Goal: Browse casually

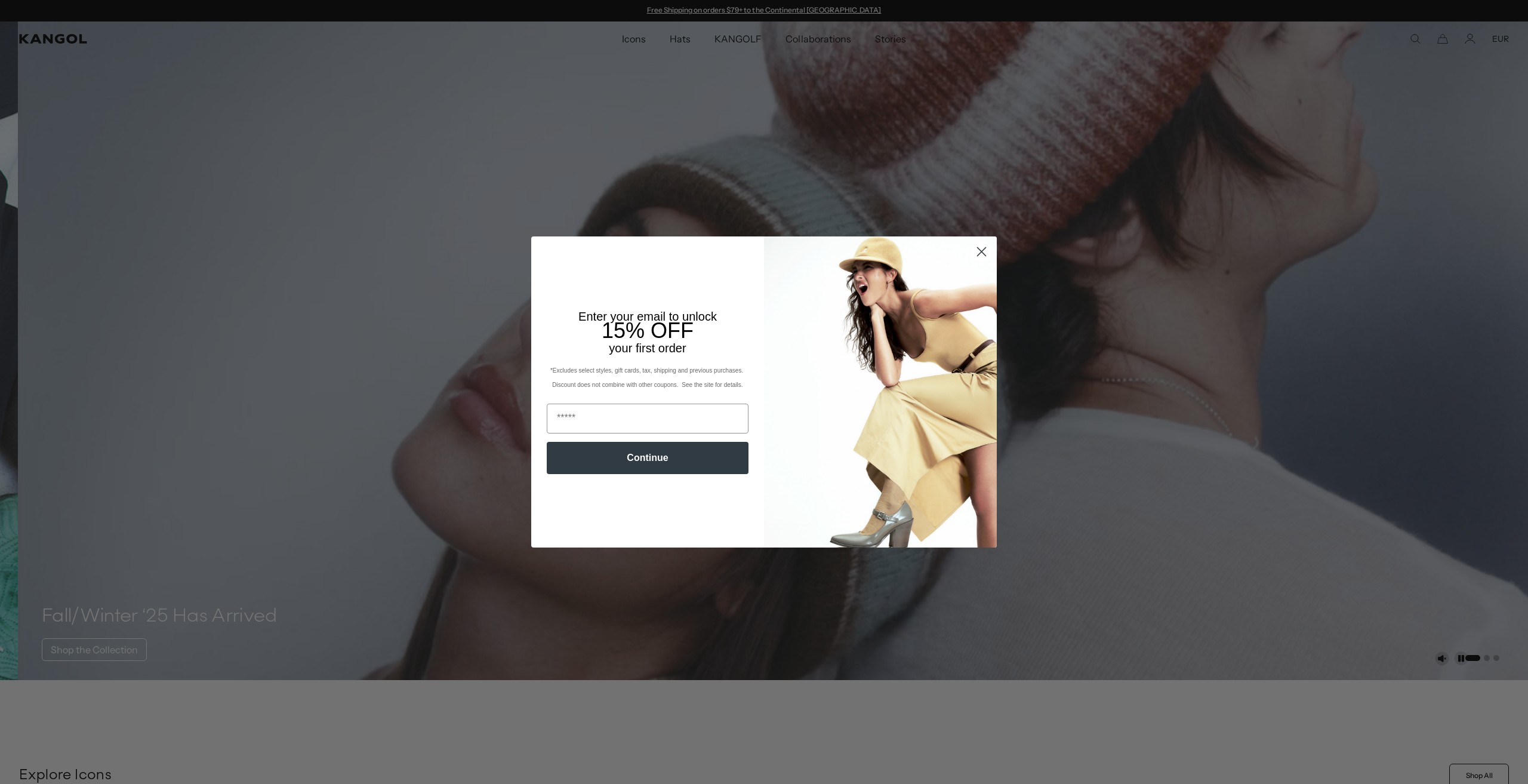
click at [975, 247] on circle "Close dialog" at bounding box center [981, 251] width 19 height 19
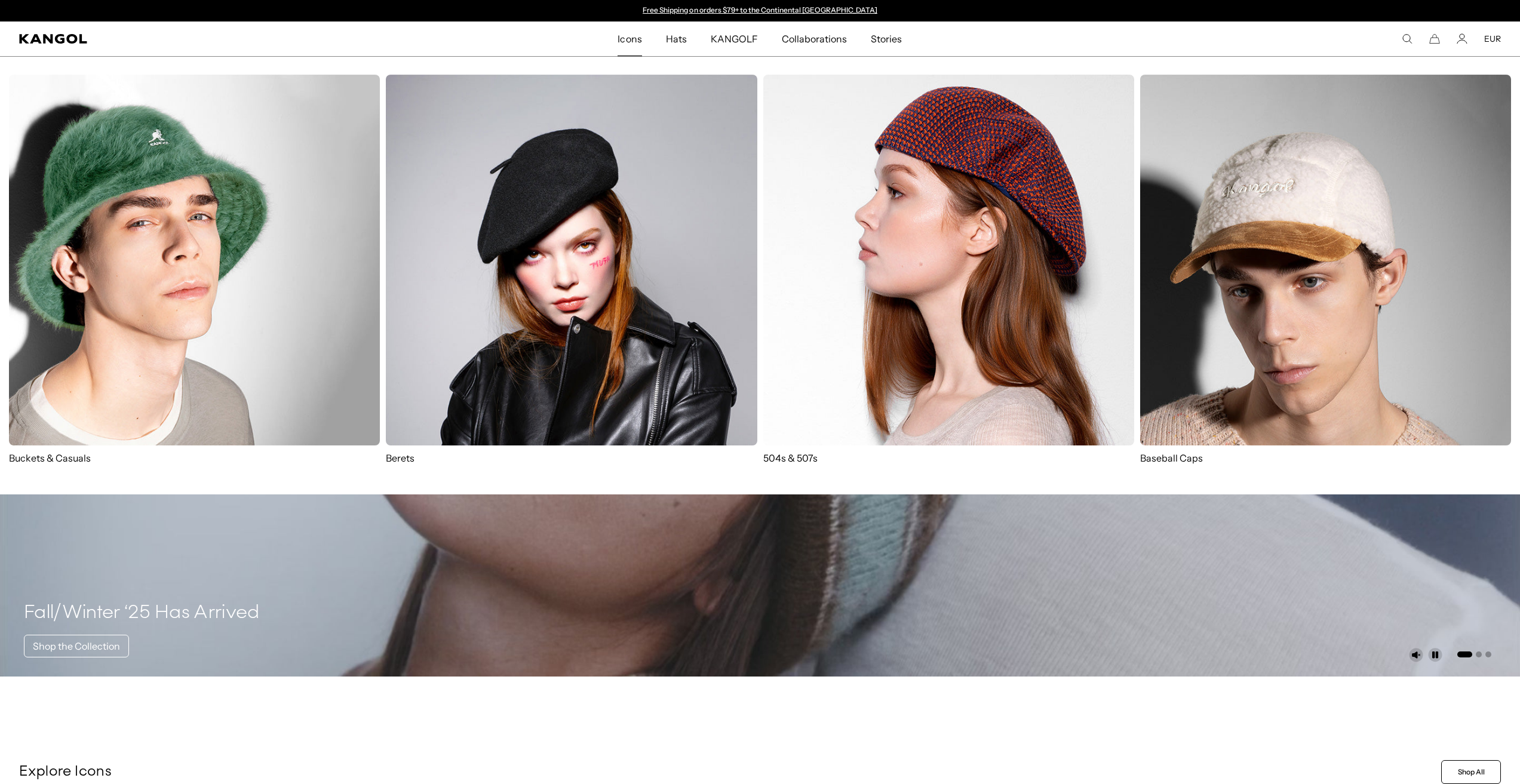
click at [625, 37] on span "Icons" at bounding box center [629, 38] width 24 height 35
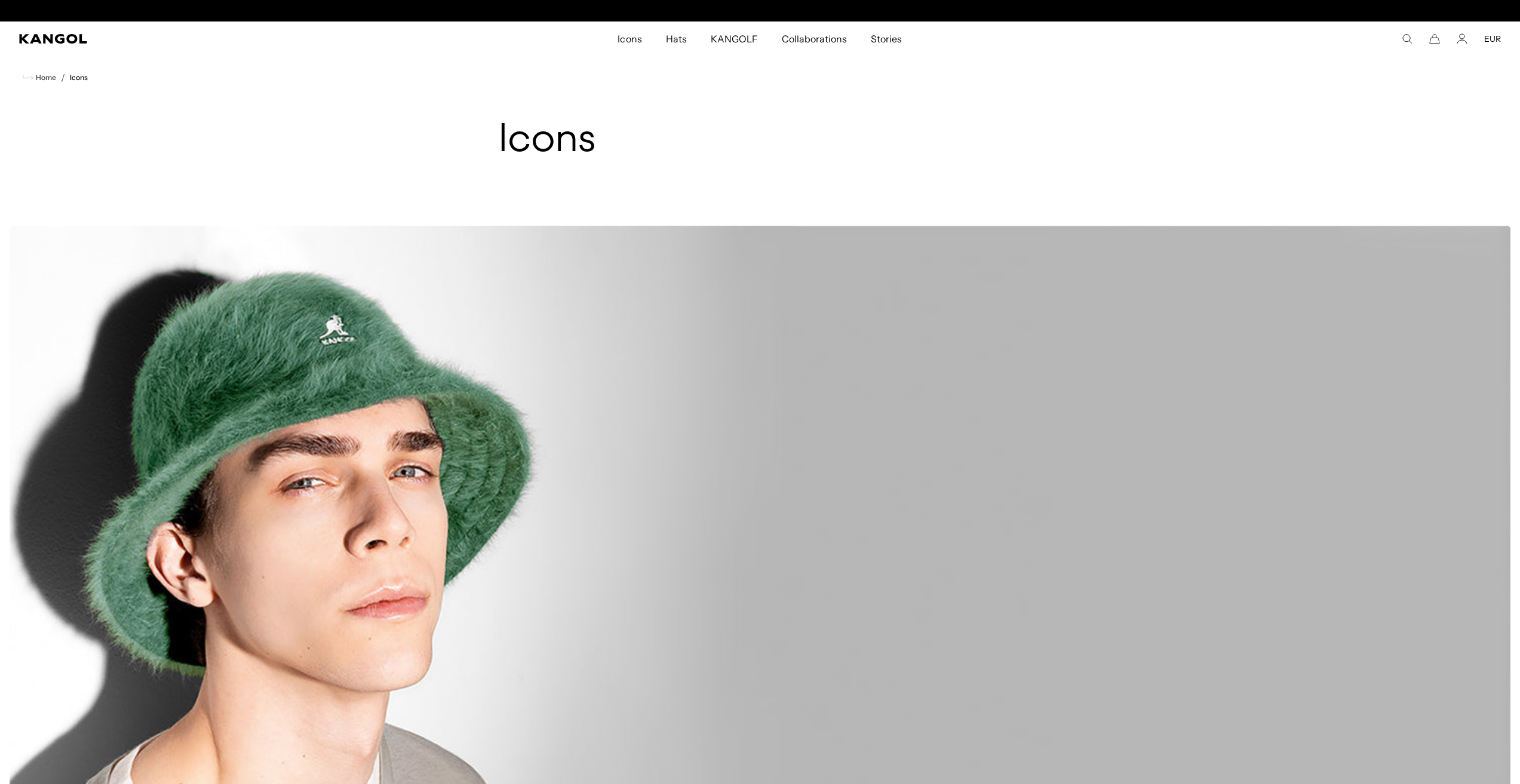
scroll to position [0, 246]
click at [724, 43] on span "KANGOLF" at bounding box center [734, 38] width 47 height 35
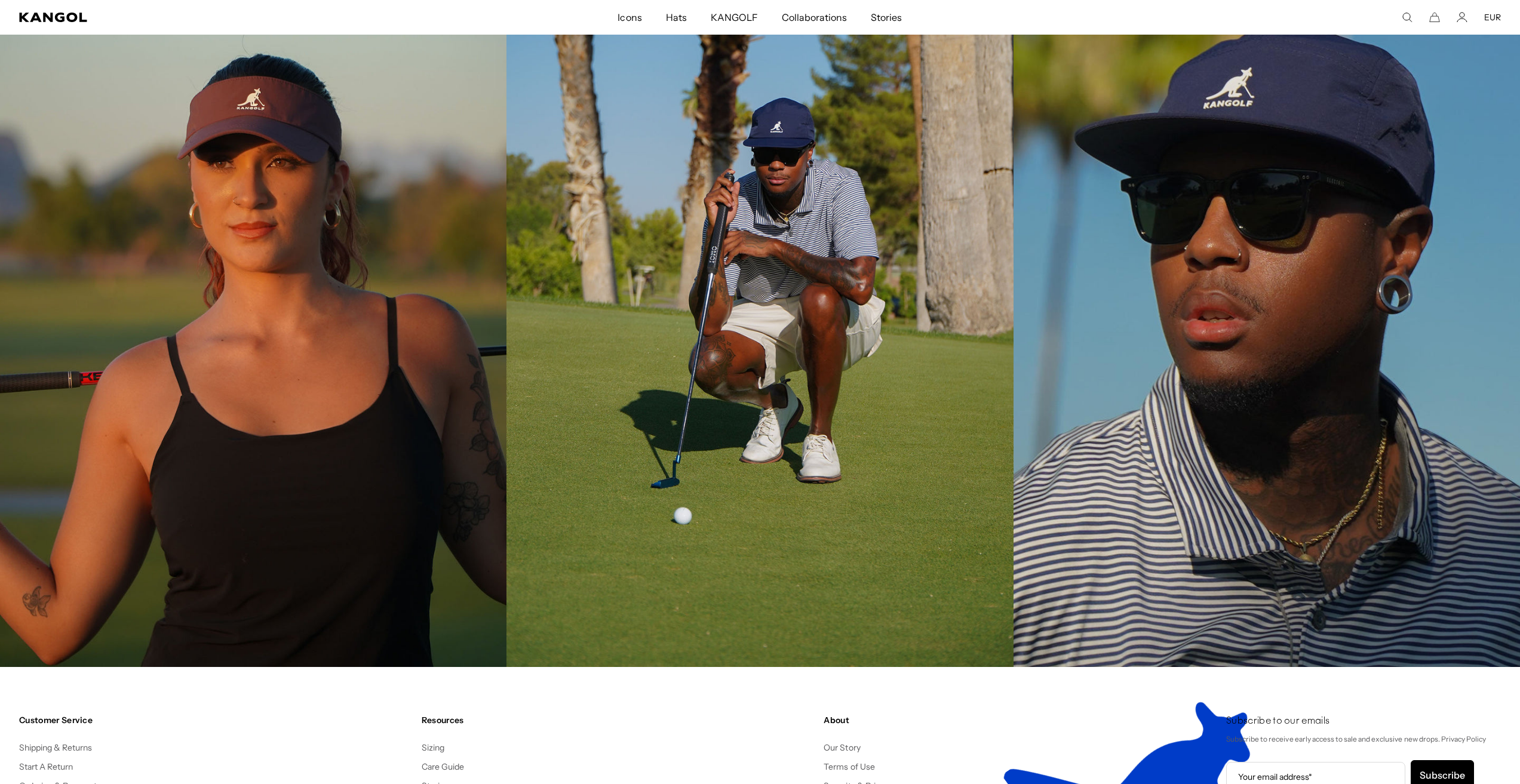
scroll to position [0, 246]
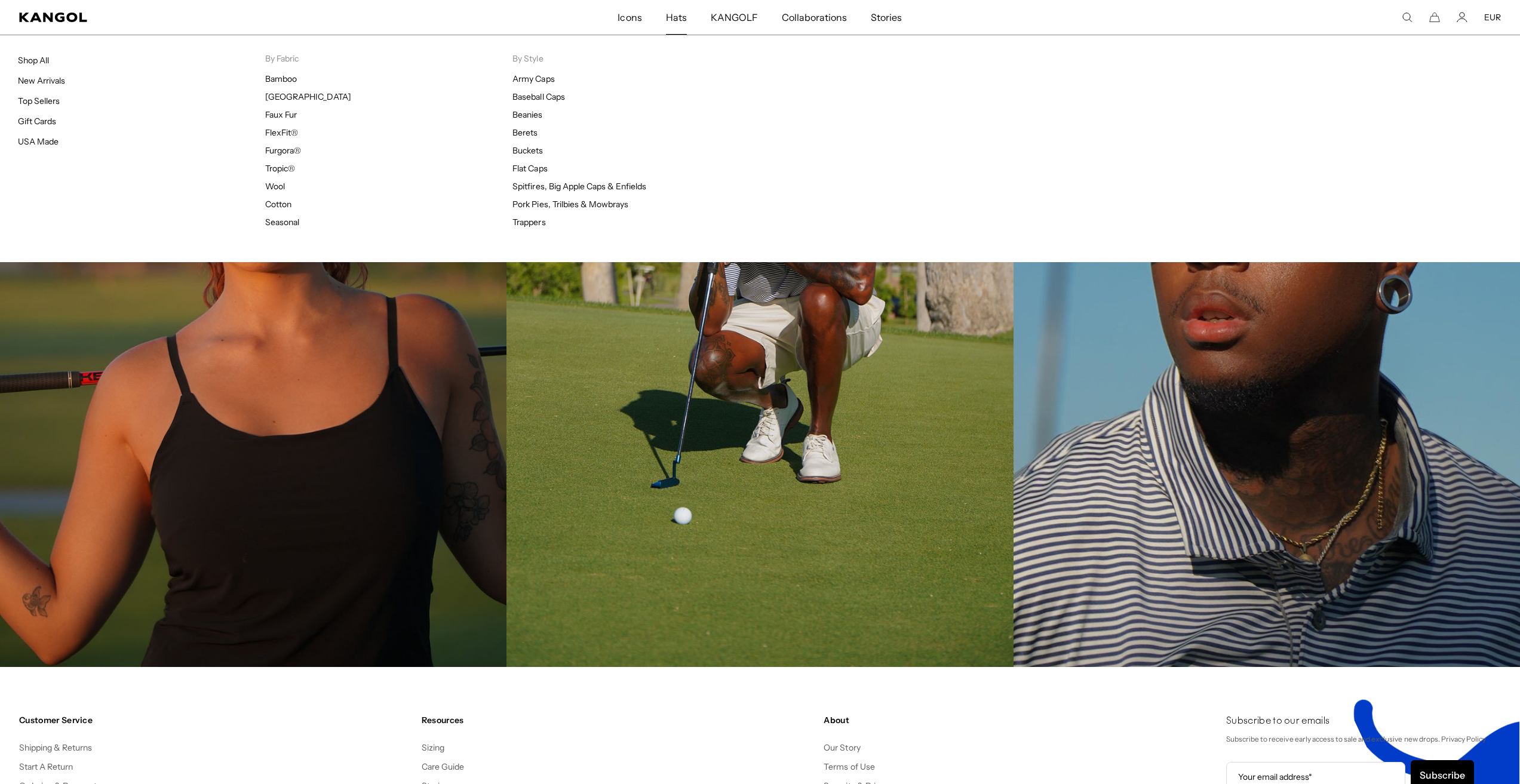
click at [687, 10] on span "Hats" at bounding box center [676, 17] width 21 height 35
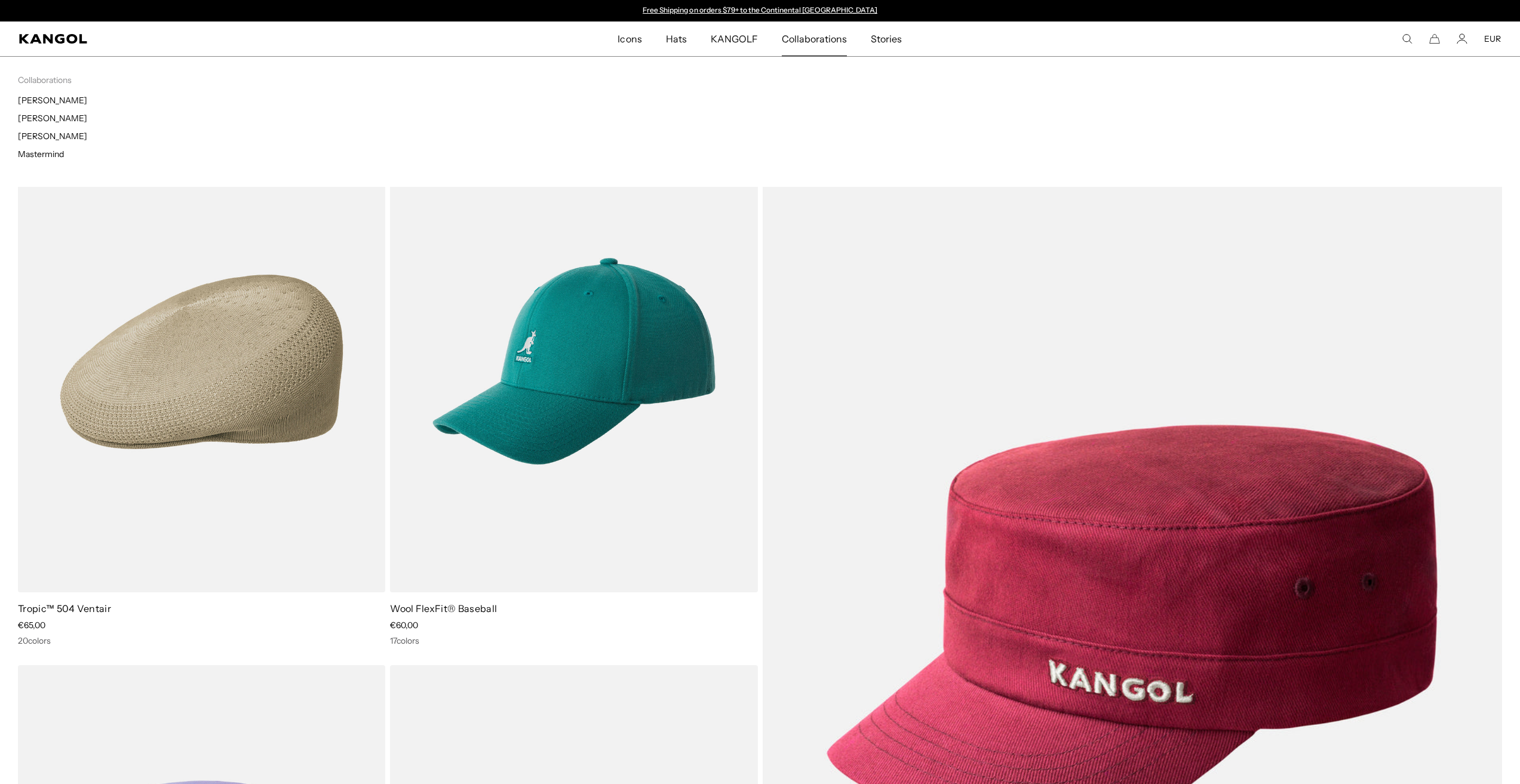
click at [803, 37] on span "Collaborations" at bounding box center [814, 38] width 65 height 35
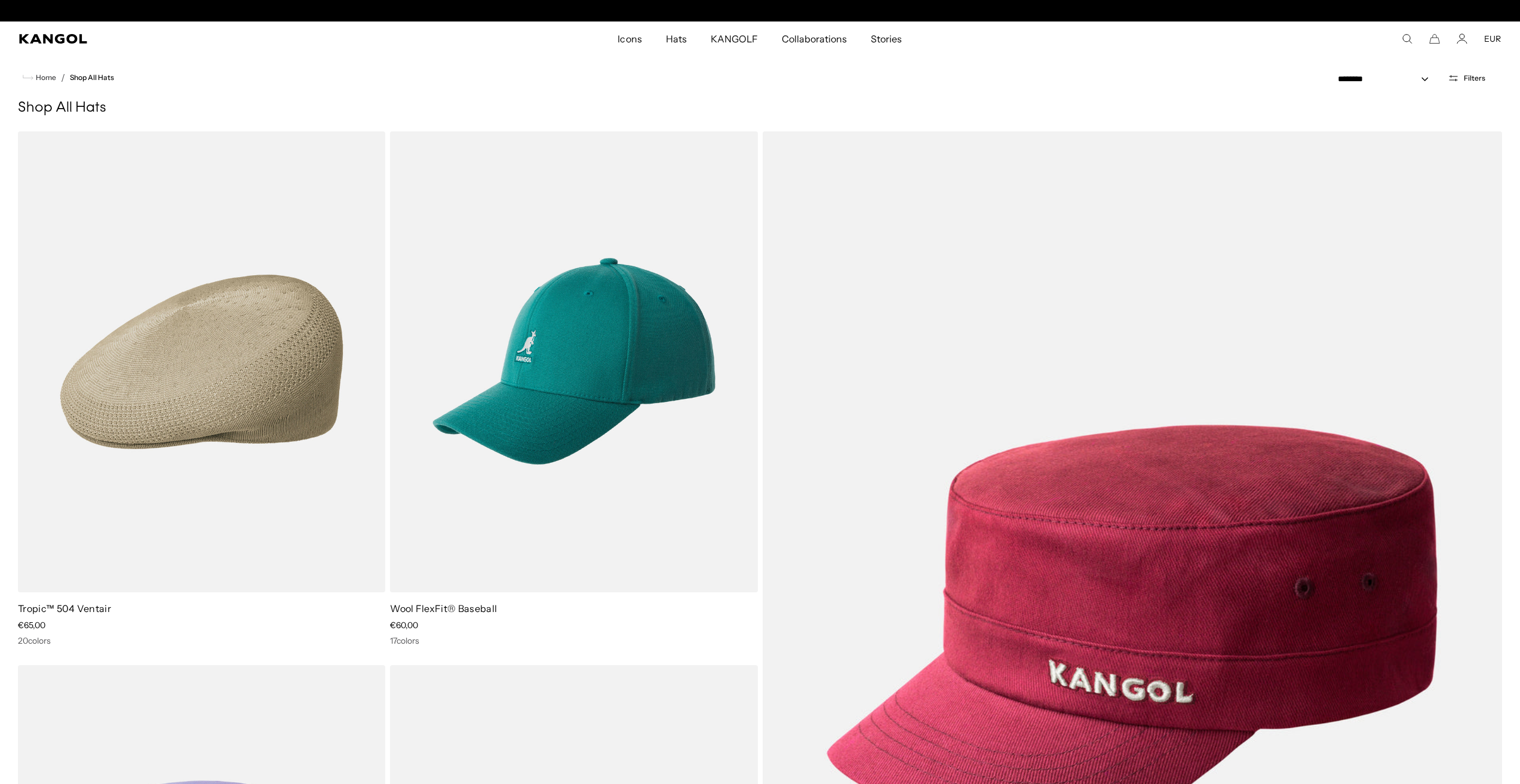
scroll to position [0, 246]
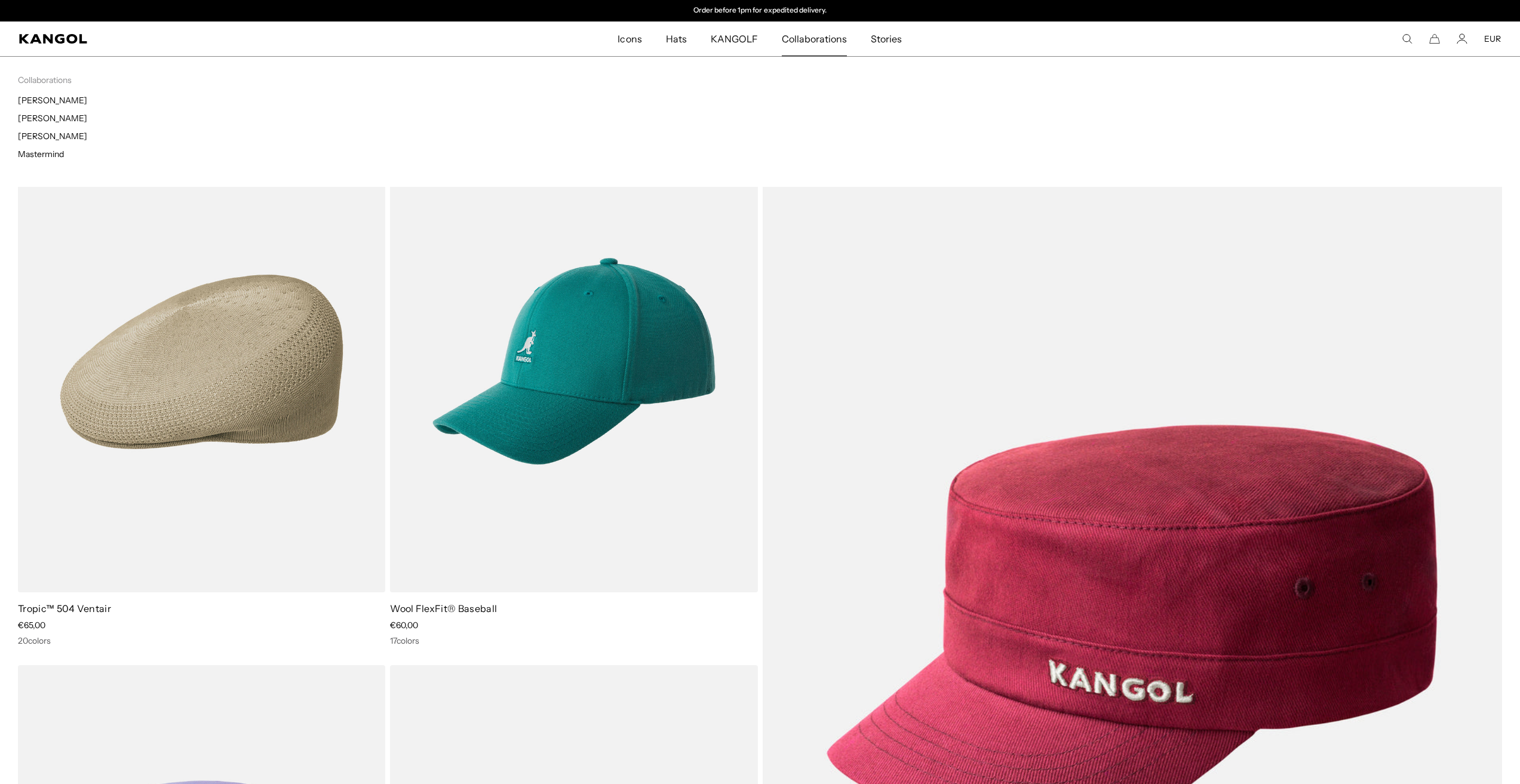
click at [800, 34] on span "Collaborations" at bounding box center [814, 38] width 65 height 35
